Goal: Obtain resource: Download file/media

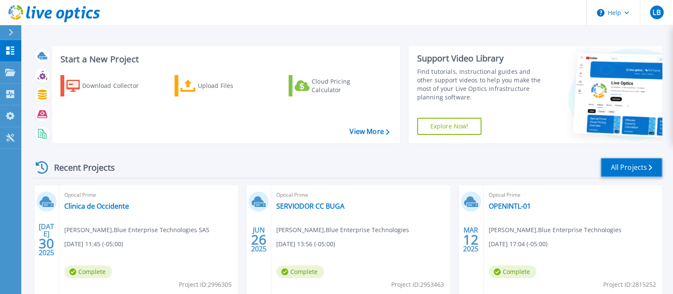
click at [636, 168] on link "All Projects" at bounding box center [632, 167] width 62 height 19
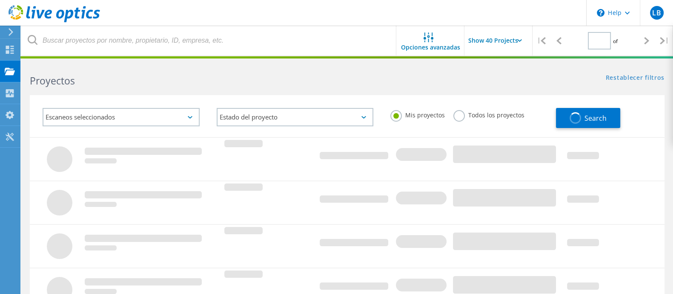
type input "1"
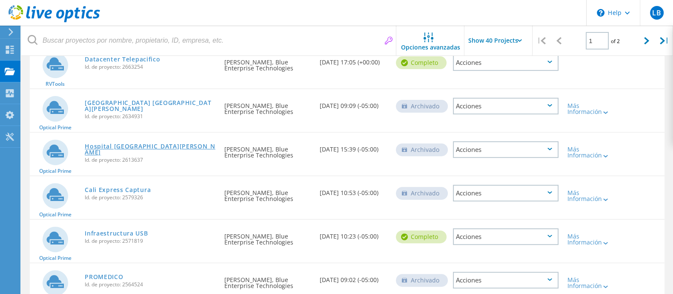
scroll to position [426, 0]
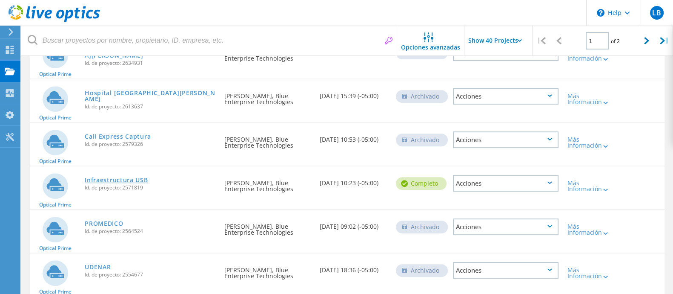
click at [120, 178] on link "Infraestructura USB" at bounding box center [116, 180] width 63 height 6
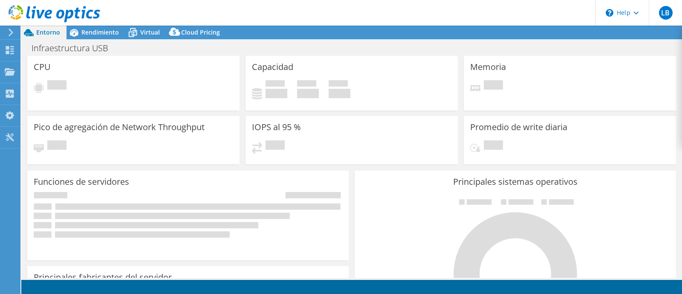
select select "USD"
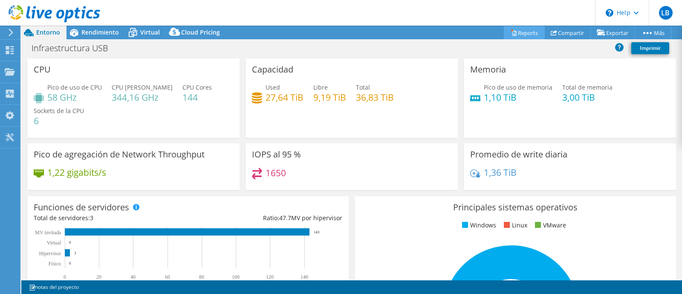
click at [530, 32] on link "Reports" at bounding box center [524, 32] width 41 height 13
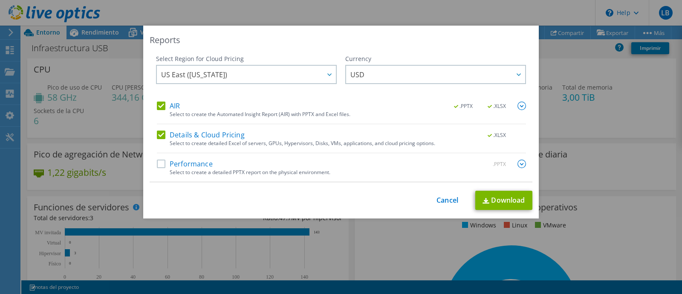
click at [157, 161] on label "Performance" at bounding box center [185, 163] width 56 height 9
click at [0, 0] on input "Performance" at bounding box center [0, 0] width 0 height 0
click at [509, 196] on link "Download" at bounding box center [503, 199] width 57 height 19
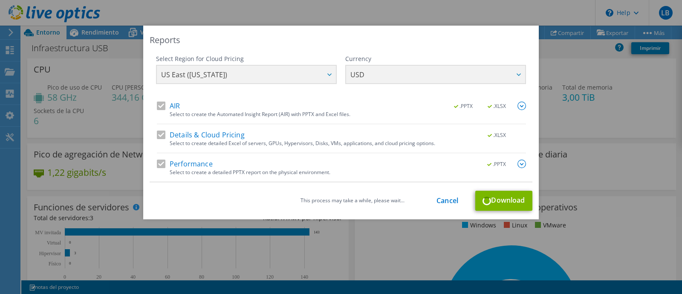
click at [518, 161] on img at bounding box center [521, 163] width 9 height 9
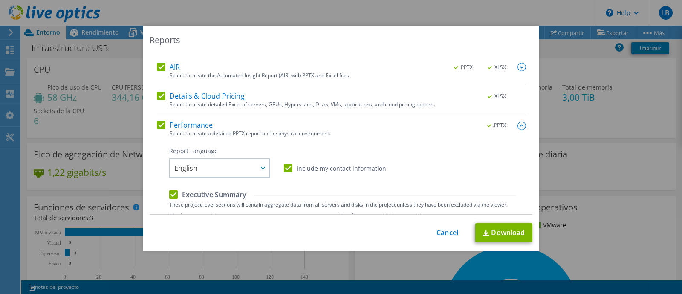
scroll to position [53, 0]
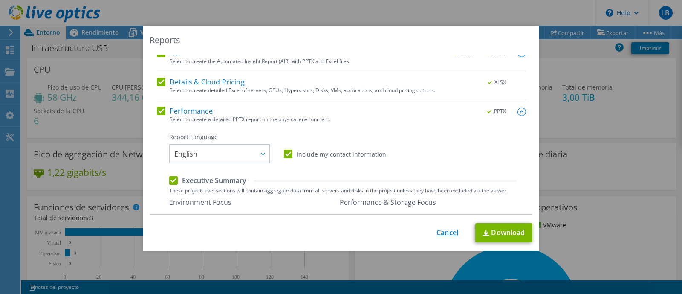
click at [445, 228] on link "Cancel" at bounding box center [447, 232] width 22 height 8
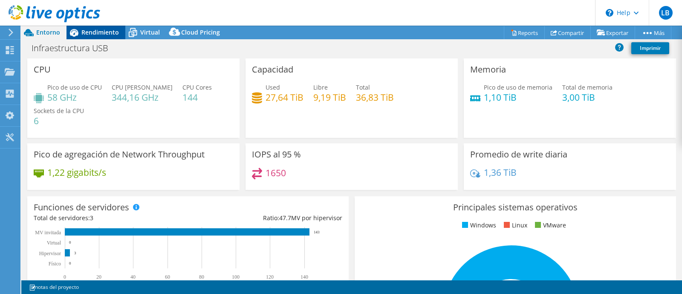
click at [83, 36] on span "Rendimiento" at bounding box center [99, 32] width 37 height 8
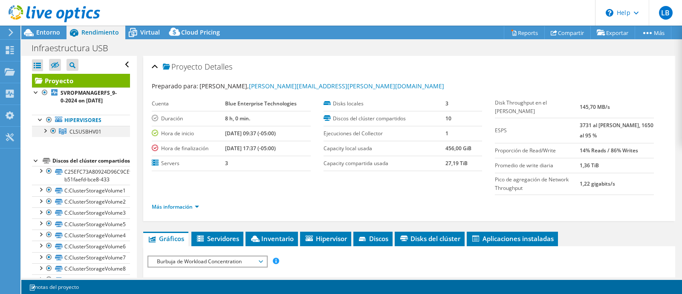
click at [43, 129] on div at bounding box center [44, 130] width 9 height 9
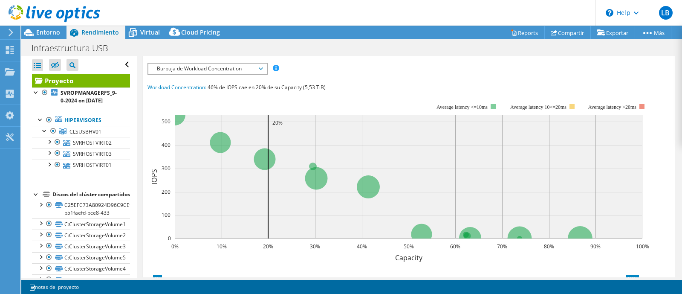
scroll to position [191, 0]
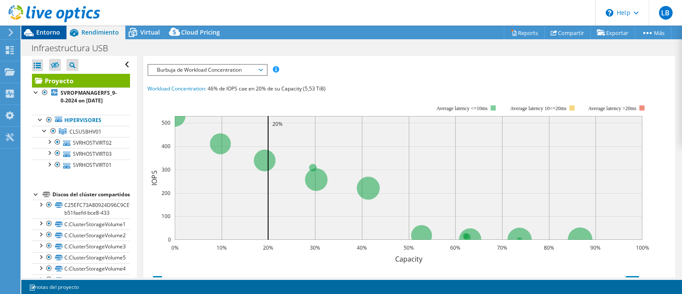
click at [60, 35] on div "Entorno" at bounding box center [43, 33] width 45 height 14
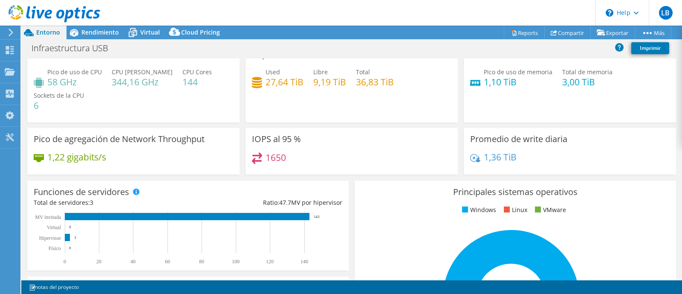
scroll to position [0, 0]
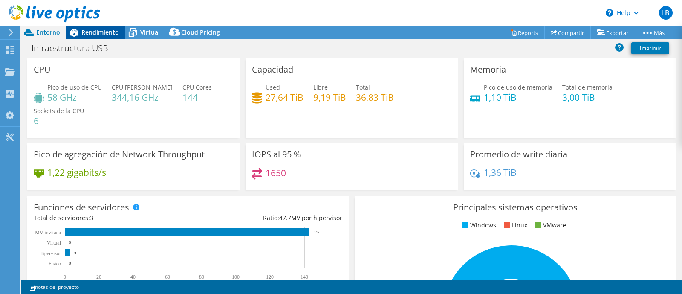
click at [106, 33] on span "Rendimiento" at bounding box center [99, 32] width 37 height 8
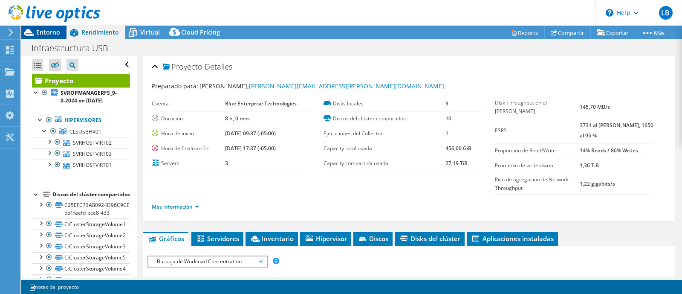
click at [42, 33] on span "Entorno" at bounding box center [48, 32] width 24 height 8
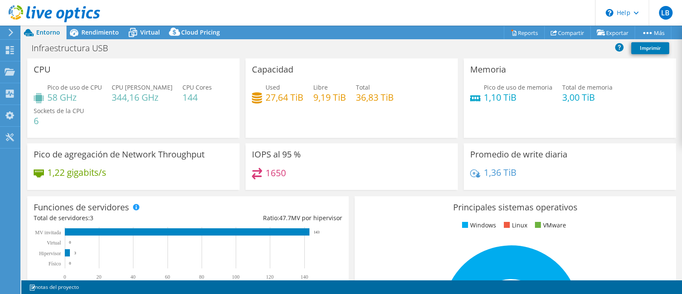
scroll to position [53, 0]
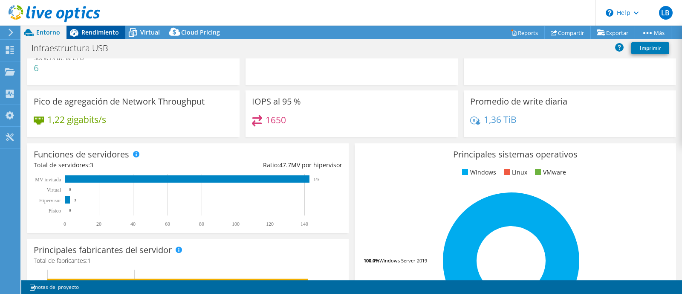
click at [98, 31] on span "Rendimiento" at bounding box center [99, 32] width 37 height 8
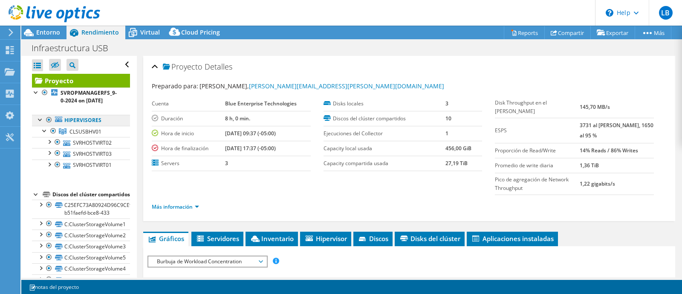
click at [76, 123] on link "Hipervisores" at bounding box center [81, 120] width 98 height 11
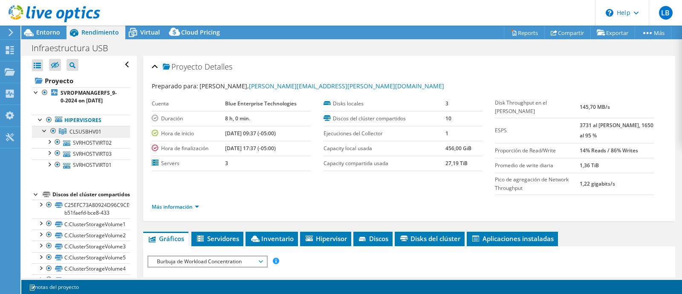
click at [81, 129] on span "CLSUSBHV01" at bounding box center [85, 131] width 32 height 7
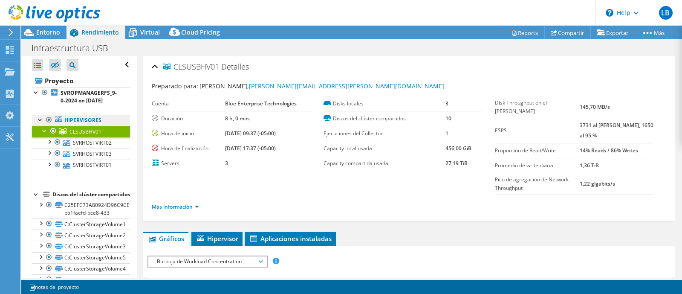
click at [82, 120] on link "Hipervisores" at bounding box center [81, 120] width 98 height 11
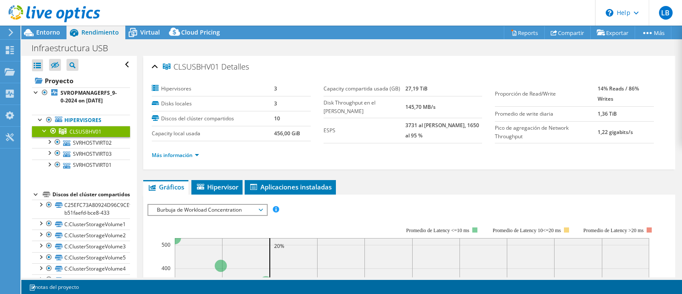
click at [89, 130] on span "CLSUSBHV01" at bounding box center [85, 131] width 32 height 7
click at [187, 158] on li "Más información" at bounding box center [178, 154] width 52 height 9
click at [187, 155] on link "Más información" at bounding box center [175, 154] width 47 height 7
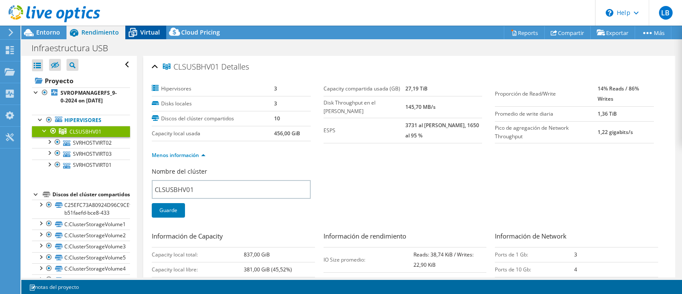
click at [141, 37] on div "Virtual" at bounding box center [145, 33] width 41 height 14
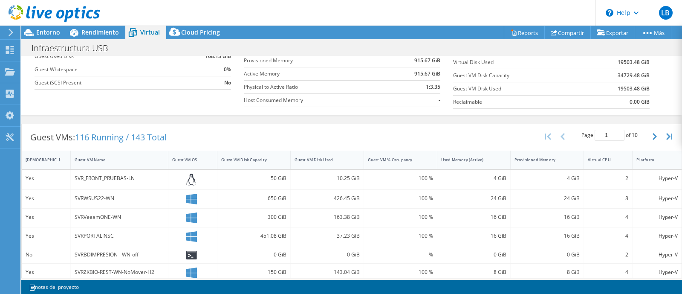
scroll to position [160, 0]
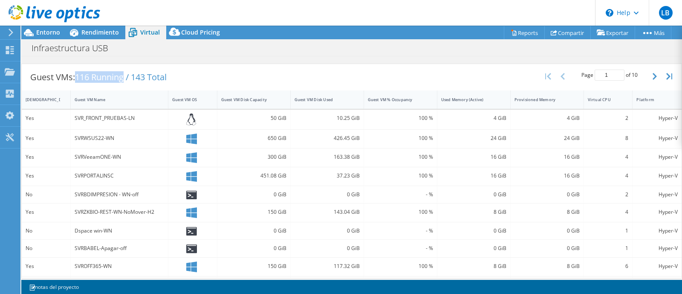
drag, startPoint x: 126, startPoint y: 76, endPoint x: 76, endPoint y: 73, distance: 49.9
click at [76, 73] on div "Guest VMs: 116 Running / 143 Total" at bounding box center [98, 77] width 153 height 26
click at [126, 74] on span "116 Running / 143 Total" at bounding box center [121, 77] width 92 height 12
drag, startPoint x: 128, startPoint y: 74, endPoint x: 77, endPoint y: 74, distance: 51.1
click at [77, 74] on span "116 Running / 143 Total" at bounding box center [121, 77] width 92 height 12
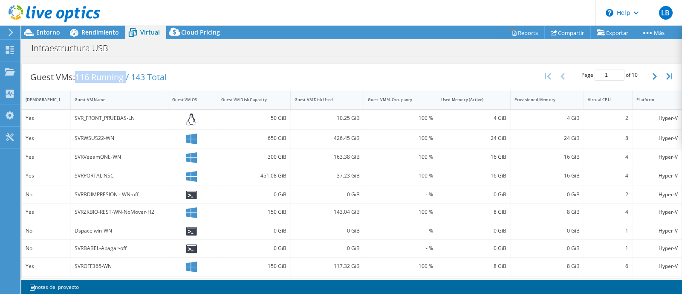
click at [119, 80] on span "116 Running / 143 Total" at bounding box center [121, 77] width 92 height 12
drag, startPoint x: 78, startPoint y: 74, endPoint x: 176, endPoint y: 75, distance: 98.8
click at [175, 75] on div "Guest VMs: 116 Running / 143 Total" at bounding box center [98, 77] width 153 height 26
click at [153, 77] on span "116 Running / 143 Total" at bounding box center [121, 77] width 92 height 12
drag, startPoint x: 77, startPoint y: 72, endPoint x: 125, endPoint y: 74, distance: 48.2
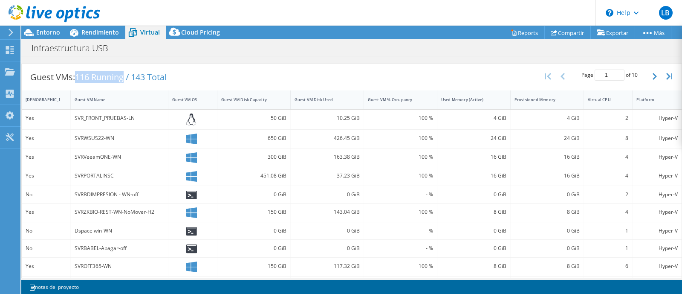
click at [125, 74] on span "116 Running / 143 Total" at bounding box center [121, 77] width 92 height 12
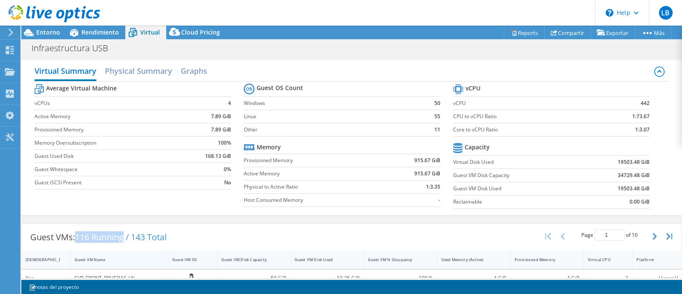
scroll to position [0, 0]
click at [109, 35] on span "Rendimiento" at bounding box center [99, 32] width 37 height 8
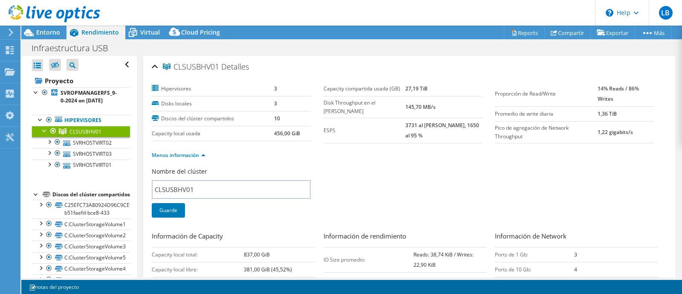
click at [46, 132] on div at bounding box center [44, 130] width 9 height 9
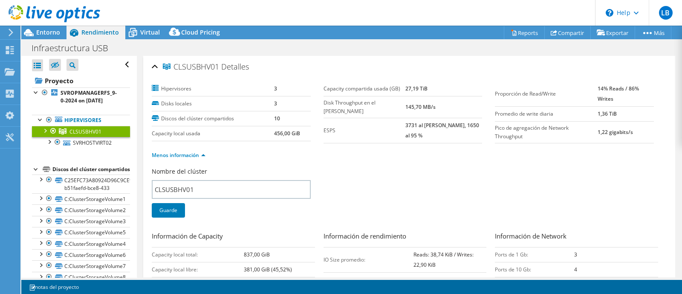
click at [45, 132] on div at bounding box center [44, 130] width 9 height 9
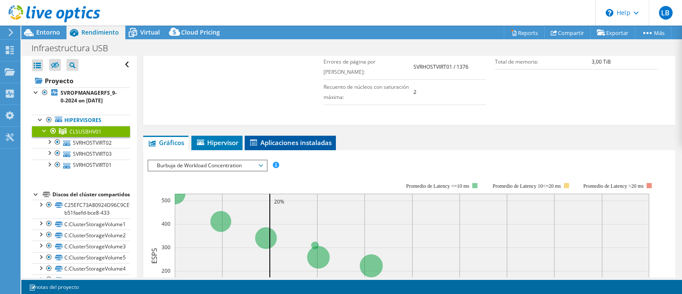
scroll to position [266, 0]
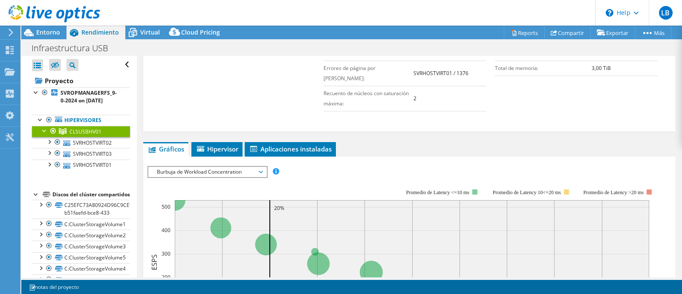
click at [253, 167] on span "Burbuja de Workload Concentration" at bounding box center [207, 172] width 109 height 10
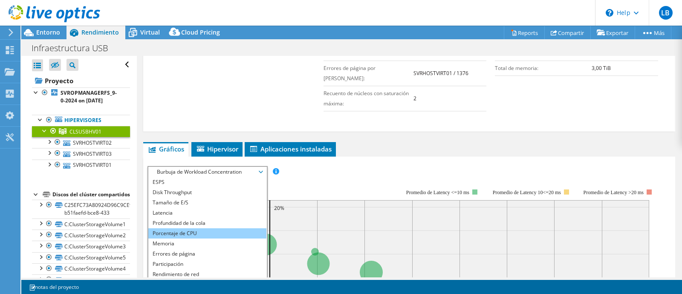
click at [200, 228] on li "Porcentaje de CPU" at bounding box center [207, 233] width 118 height 10
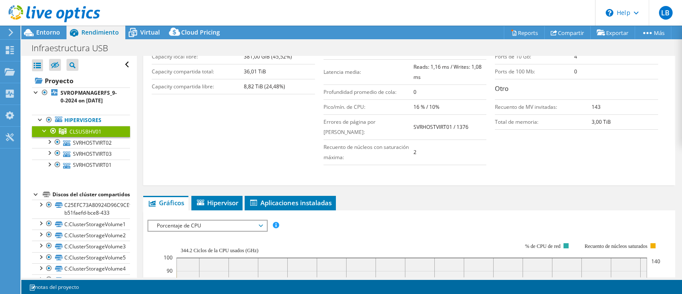
scroll to position [106, 0]
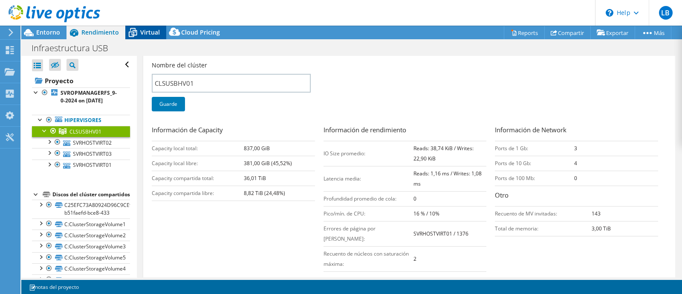
click at [150, 31] on span "Virtual" at bounding box center [150, 32] width 20 height 8
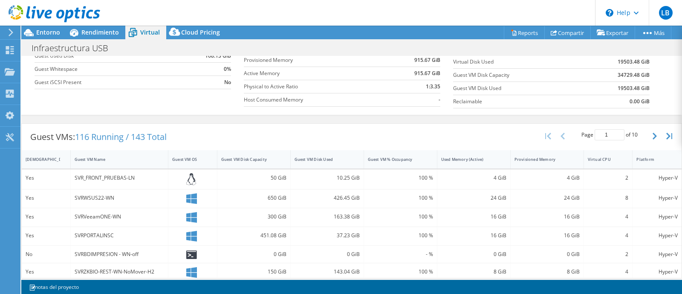
scroll to position [114, 0]
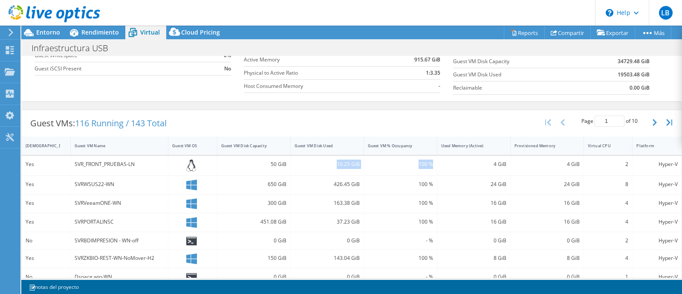
drag, startPoint x: 328, startPoint y: 161, endPoint x: 430, endPoint y: 164, distance: 101.4
click at [430, 164] on div "Yes SVR_FRONT_PRUEBAS-LN 50 GiB 10.25 GiB 100 % 4 GiB 4 GiB 2 Hyper-V" at bounding box center [351, 165] width 659 height 20
click at [379, 164] on div "100 %" at bounding box center [400, 163] width 65 height 9
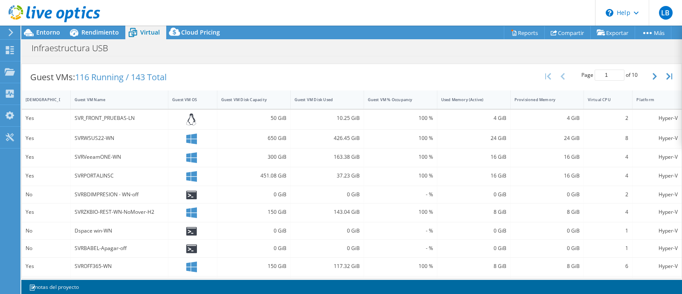
scroll to position [167, 0]
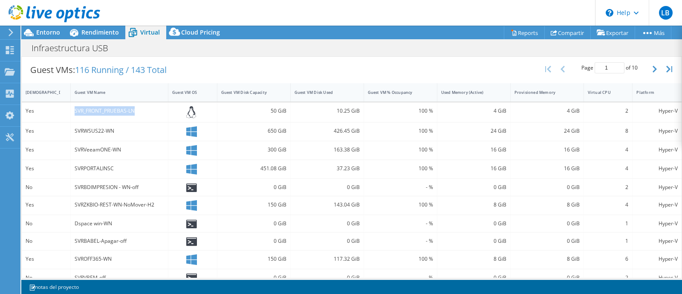
drag, startPoint x: 72, startPoint y: 109, endPoint x: 135, endPoint y: 110, distance: 63.1
click at [135, 110] on div "SVR_FRONT_PRUEBAS-LN" at bounding box center [120, 112] width 98 height 20
click at [137, 112] on div "SVR_FRONT_PRUEBAS-LN" at bounding box center [119, 110] width 89 height 9
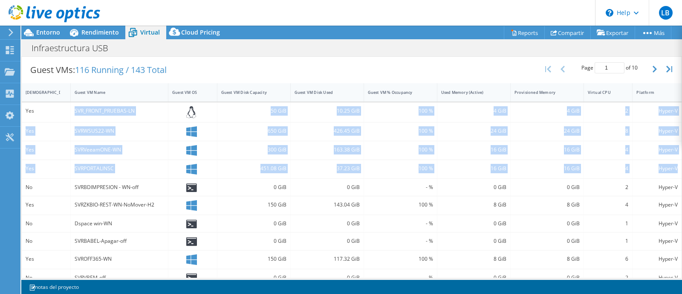
drag, startPoint x: 72, startPoint y: 107, endPoint x: 670, endPoint y: 166, distance: 600.5
click at [670, 166] on div "Yes SVR_FRONT_PRUEBAS-LN 50 GiB 10.25 GiB 100 % 4 GiB 4 GiB 2 Hyper-V Yes SVRWS…" at bounding box center [351, 241] width 659 height 279
click at [368, 112] on div "100 %" at bounding box center [400, 110] width 65 height 9
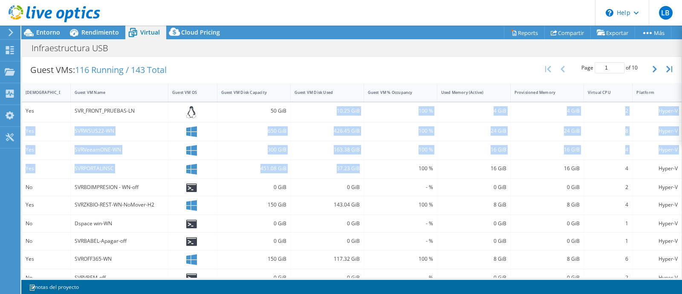
drag, startPoint x: 332, startPoint y: 110, endPoint x: 356, endPoint y: 167, distance: 61.9
click at [356, 167] on div "Yes SVR_FRONT_PRUEBAS-LN 50 GiB 10.25 GiB 100 % 4 GiB 4 GiB 2 Hyper-V Yes SVRWS…" at bounding box center [351, 241] width 659 height 279
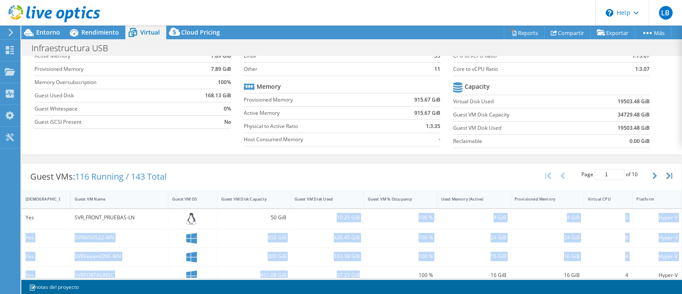
scroll to position [114, 0]
